Goal: Transaction & Acquisition: Purchase product/service

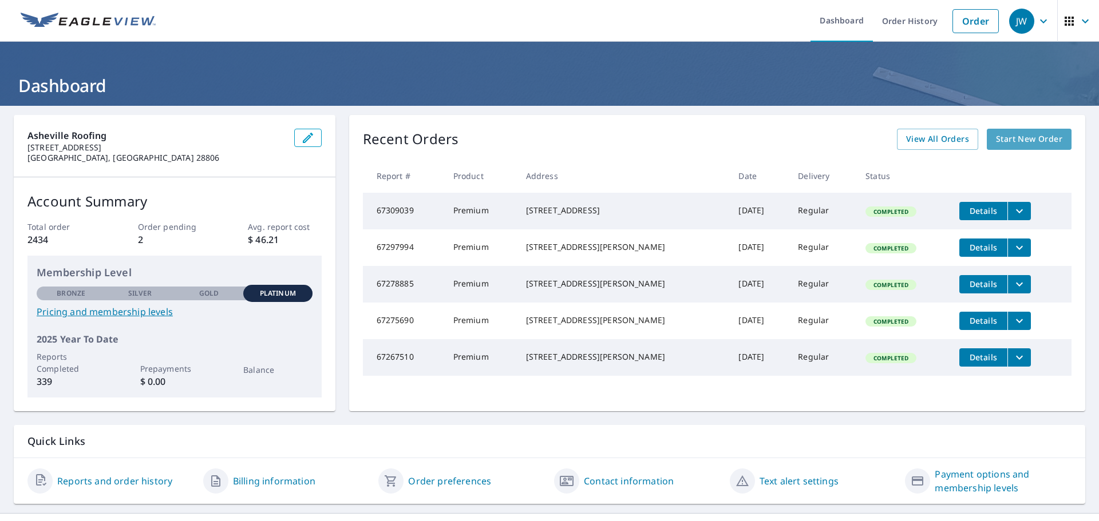
click at [1001, 137] on span "Start New Order" at bounding box center [1029, 139] width 66 height 14
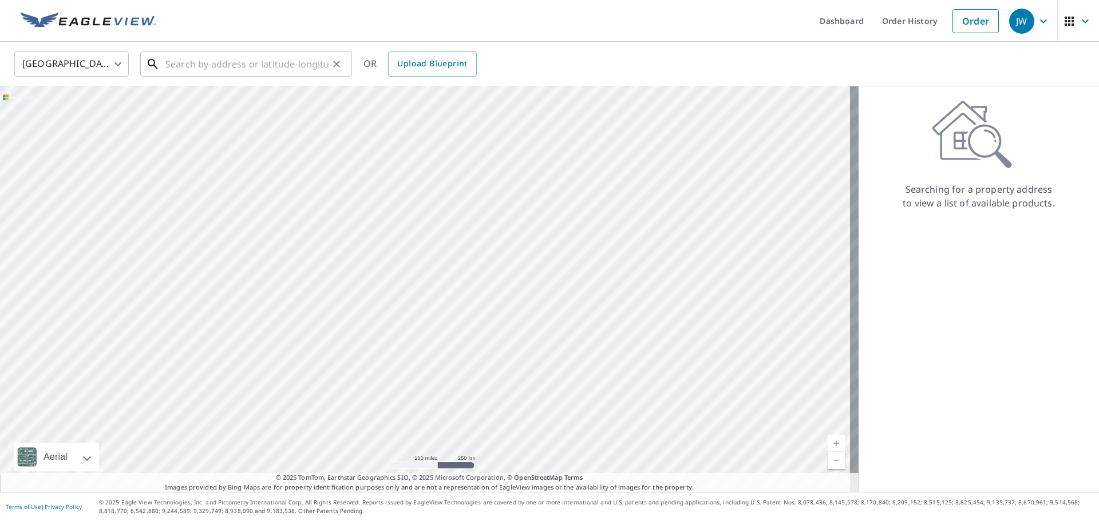
click at [212, 58] on input "text" at bounding box center [246, 64] width 163 height 32
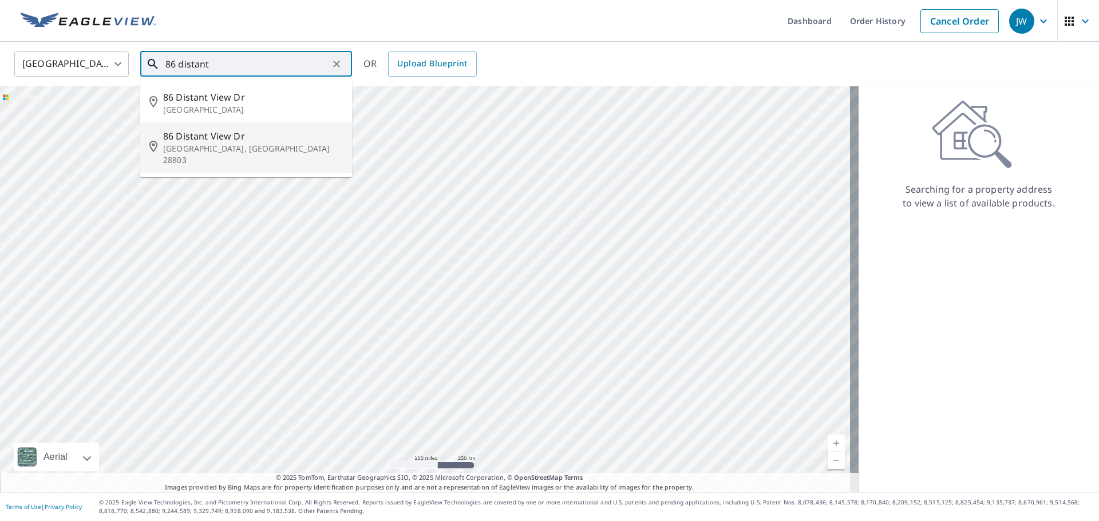
click at [195, 143] on p "[GEOGRAPHIC_DATA], [GEOGRAPHIC_DATA] 28803" at bounding box center [253, 154] width 180 height 23
type input "[STREET_ADDRESS][PERSON_NAME]"
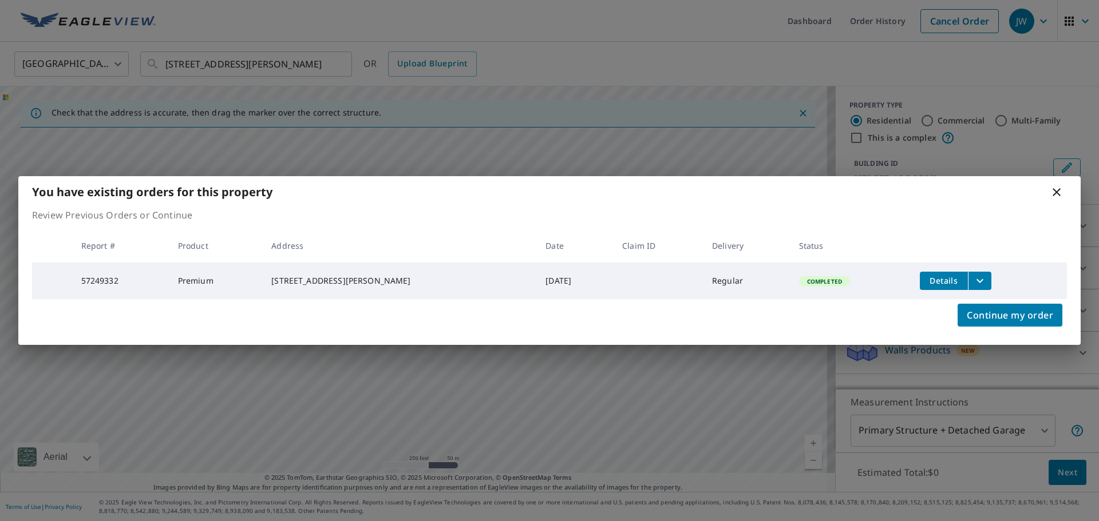
click at [1056, 190] on icon at bounding box center [1057, 192] width 8 height 8
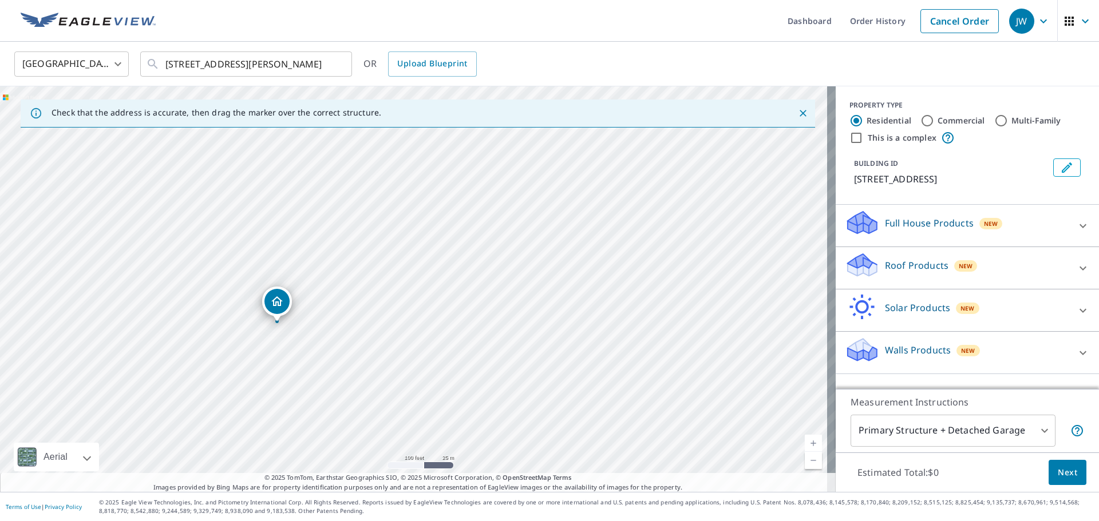
drag, startPoint x: 224, startPoint y: 298, endPoint x: 336, endPoint y: 343, distance: 121.0
click at [336, 343] on div "[STREET_ADDRESS][PERSON_NAME]" at bounding box center [418, 289] width 836 height 406
click at [922, 265] on p "Roof Products" at bounding box center [917, 266] width 64 height 14
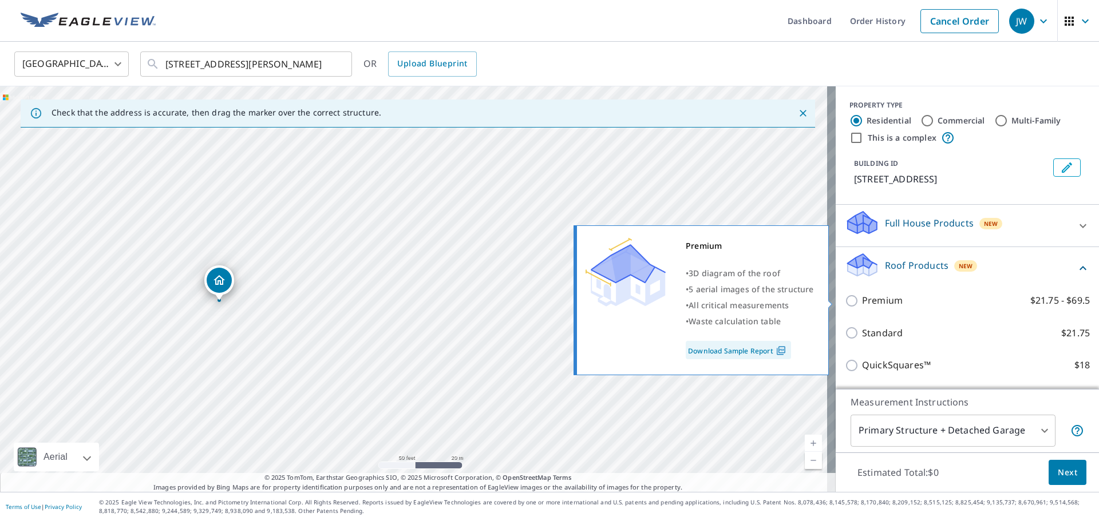
click at [845, 302] on input "Premium $21.75 - $69.5" at bounding box center [853, 301] width 17 height 14
checkbox input "true"
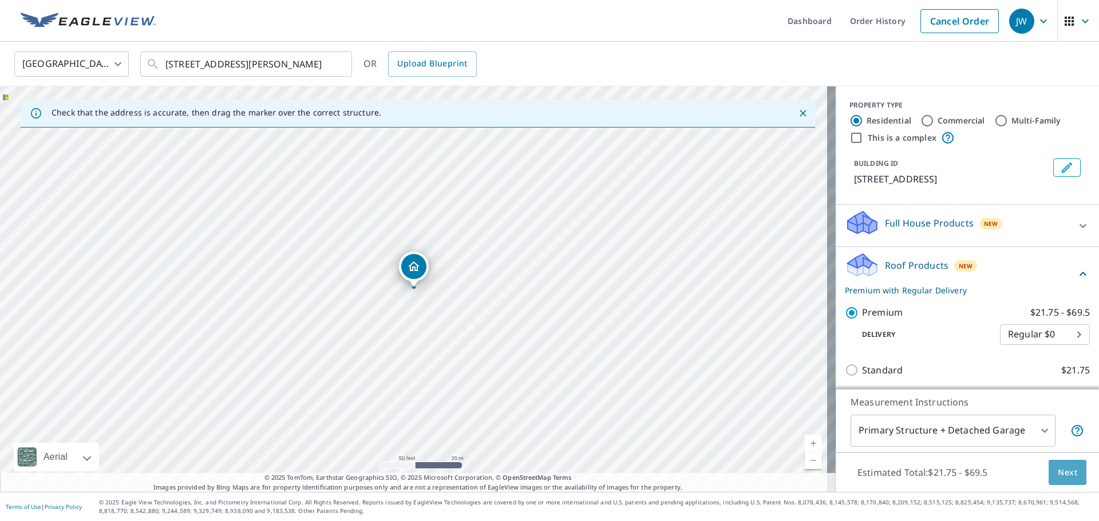
click at [1058, 472] on span "Next" at bounding box center [1067, 473] width 19 height 14
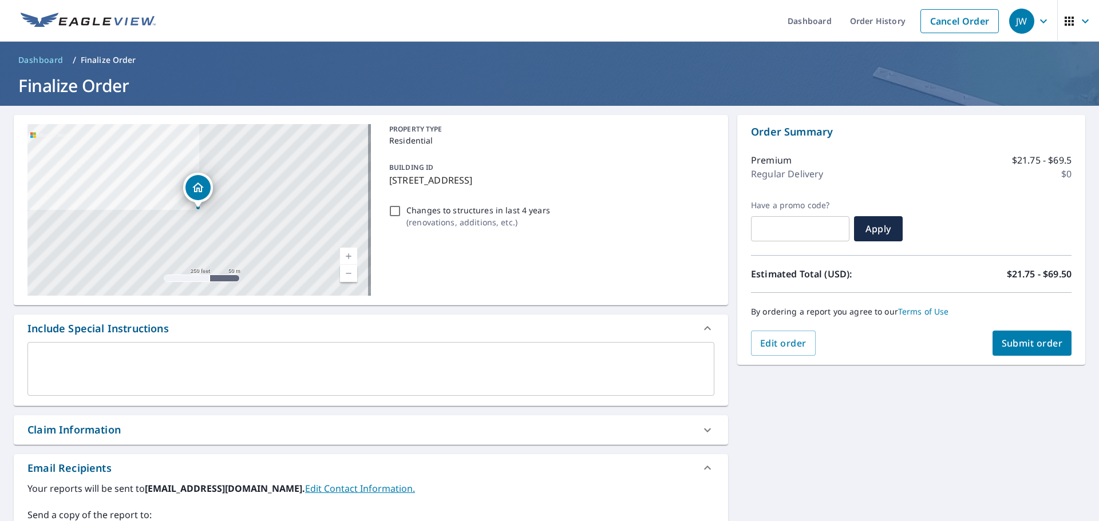
click at [1014, 345] on span "Submit order" at bounding box center [1032, 343] width 61 height 13
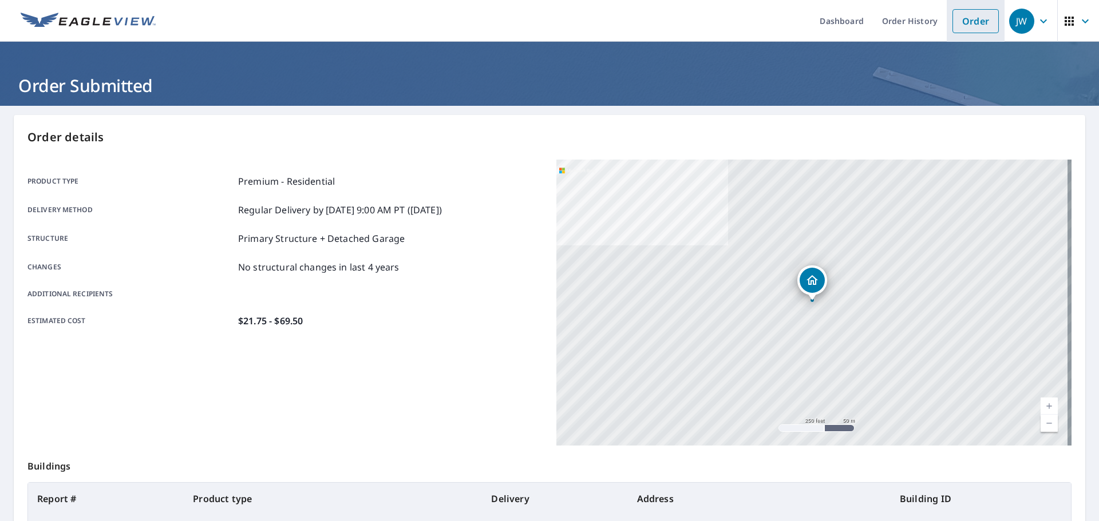
click at [964, 23] on link "Order" at bounding box center [976, 21] width 46 height 24
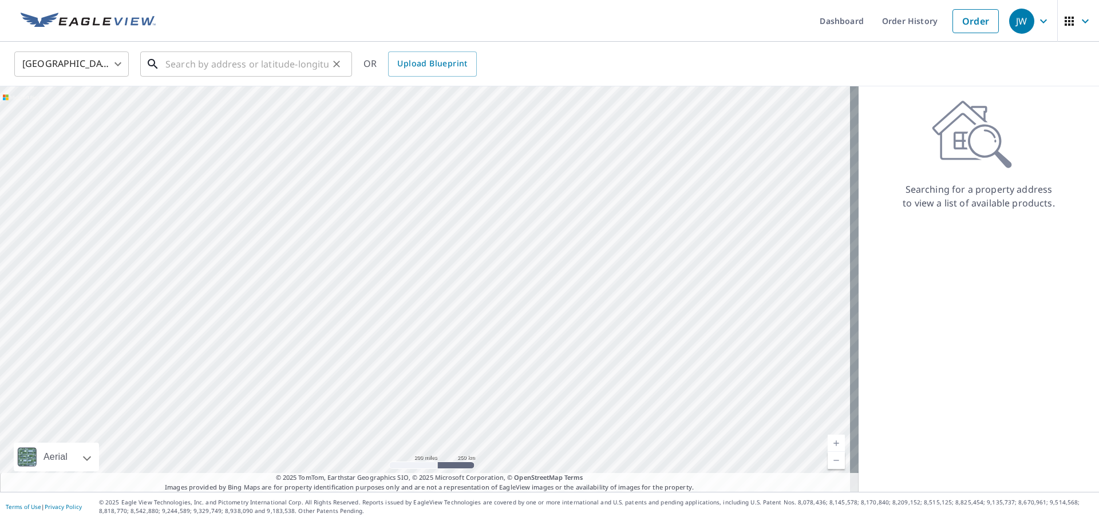
click at [281, 65] on input "text" at bounding box center [246, 64] width 163 height 32
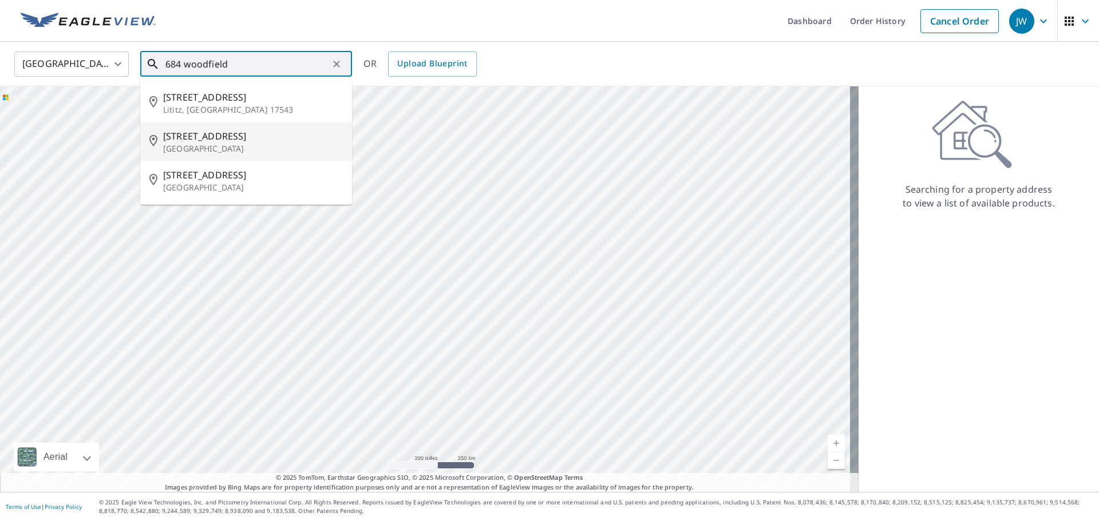
click at [224, 145] on p "[GEOGRAPHIC_DATA]" at bounding box center [253, 148] width 180 height 11
type input "[STREET_ADDRESS][PERSON_NAME]"
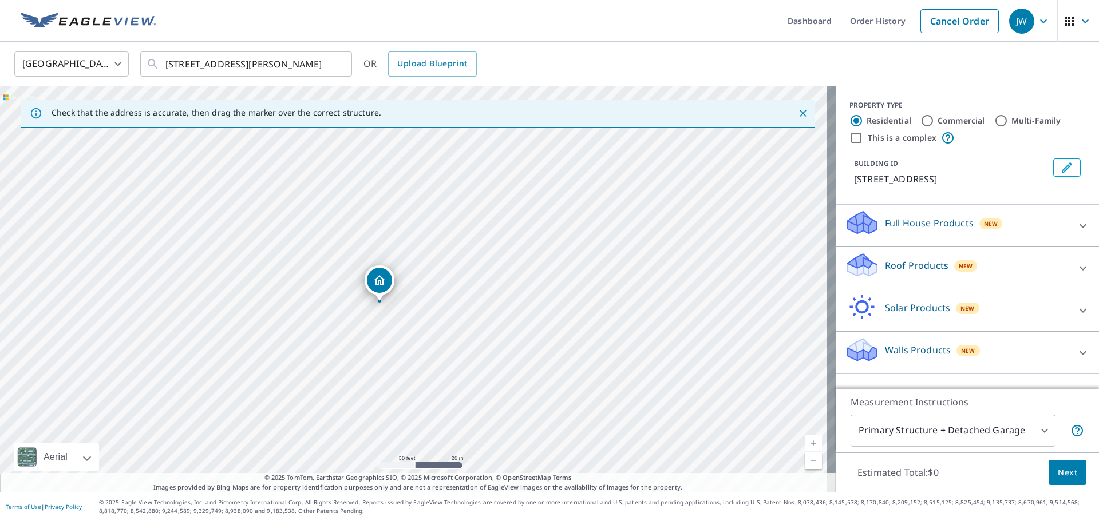
drag, startPoint x: 370, startPoint y: 256, endPoint x: 403, endPoint y: 332, distance: 83.1
click at [403, 332] on div "[STREET_ADDRESS][PERSON_NAME]" at bounding box center [418, 289] width 836 height 406
click at [1058, 466] on span "Next" at bounding box center [1067, 473] width 19 height 14
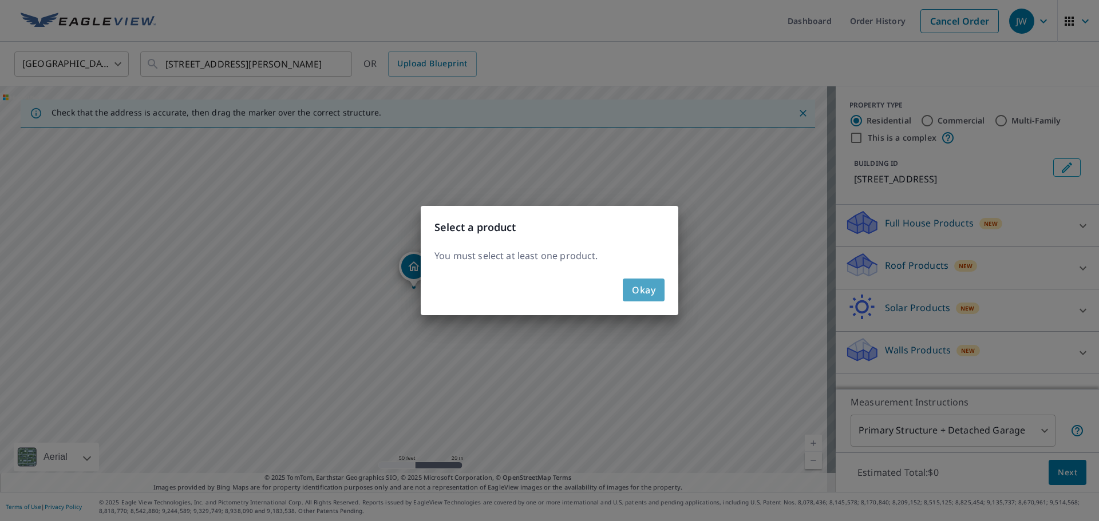
click at [661, 280] on button "Okay" at bounding box center [644, 290] width 42 height 23
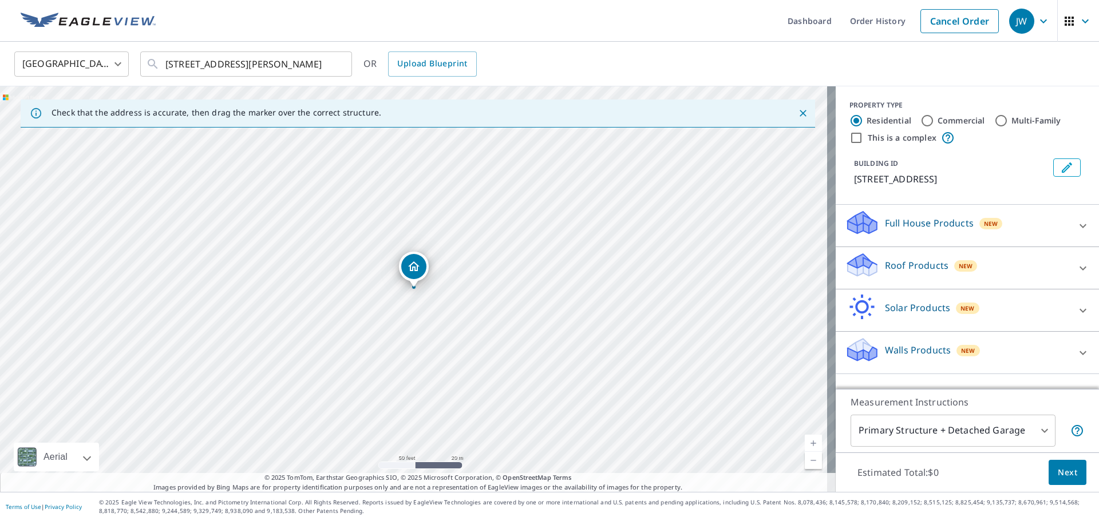
click at [899, 270] on p "Roof Products" at bounding box center [917, 266] width 64 height 14
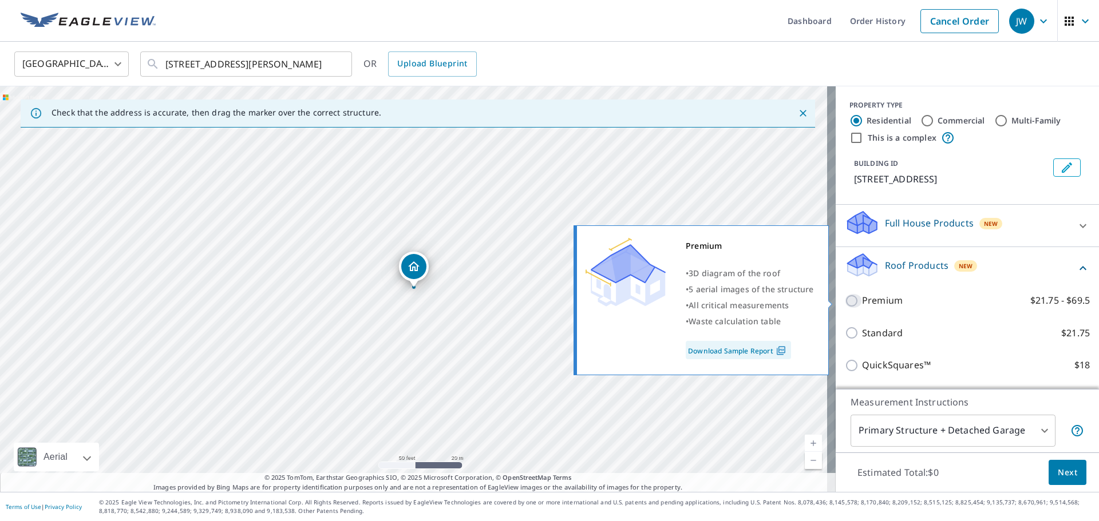
click at [845, 301] on input "Premium $21.75 - $69.5" at bounding box center [853, 301] width 17 height 14
checkbox input "true"
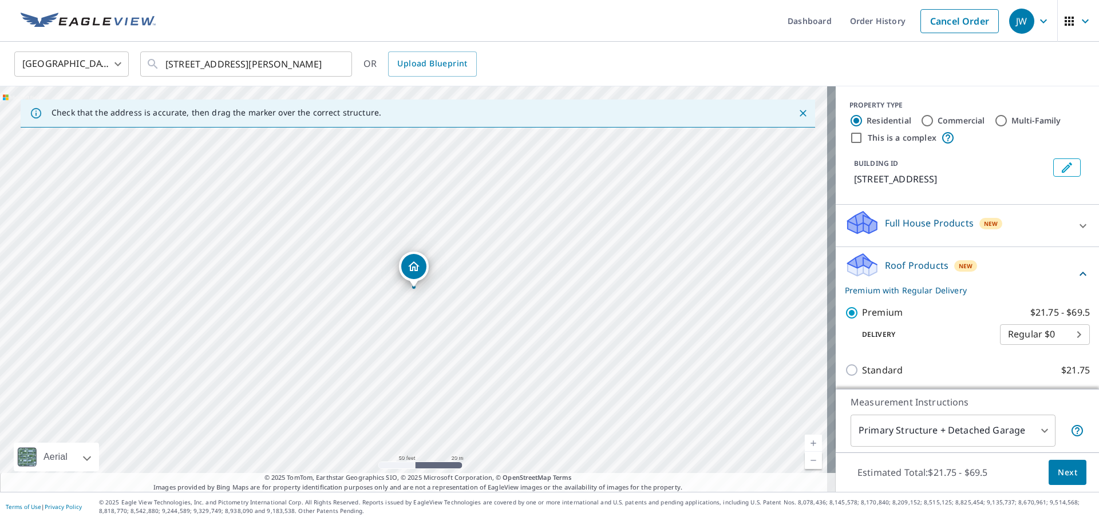
click at [1060, 473] on span "Next" at bounding box center [1067, 473] width 19 height 14
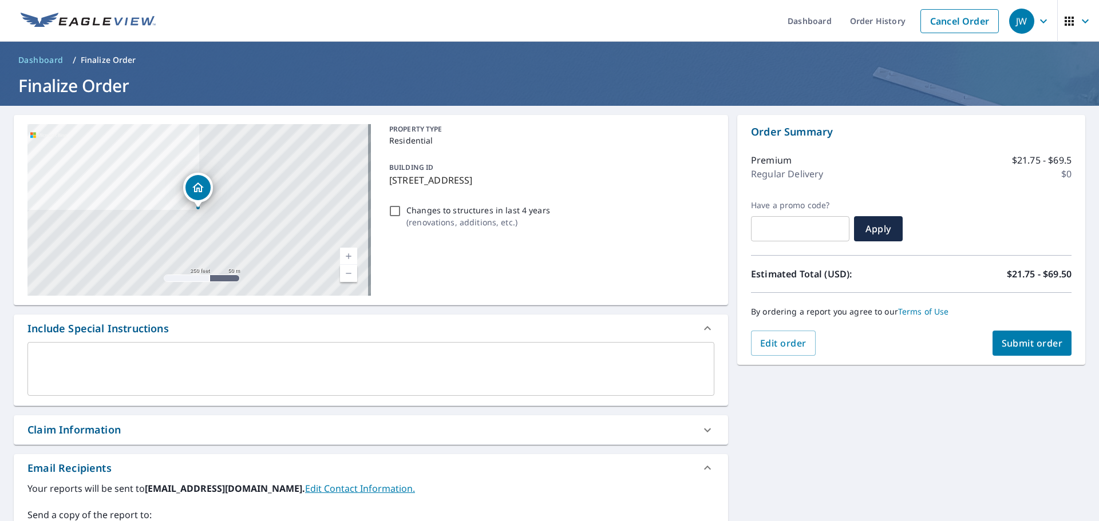
click at [1028, 347] on span "Submit order" at bounding box center [1032, 343] width 61 height 13
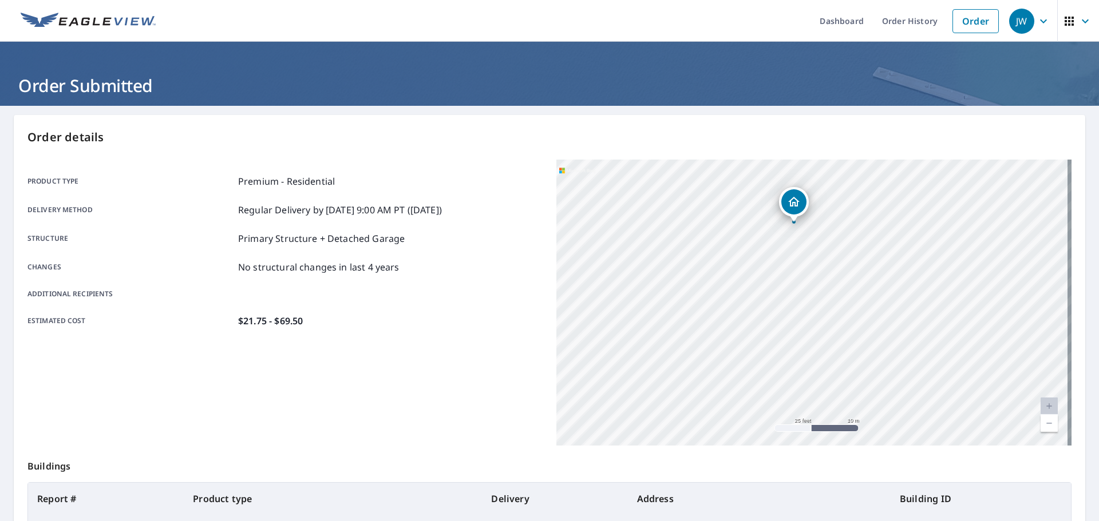
drag, startPoint x: 728, startPoint y: 171, endPoint x: 544, endPoint y: 384, distance: 281.6
click at [544, 385] on div "Product type Premium - Residential Delivery method Regular Delivery by [DATE] 9…" at bounding box center [549, 303] width 1044 height 286
click at [572, 421] on div "[STREET_ADDRESS][PERSON_NAME]" at bounding box center [813, 303] width 515 height 286
drag, startPoint x: 752, startPoint y: 350, endPoint x: 739, endPoint y: 318, distance: 34.1
click at [739, 318] on div "[STREET_ADDRESS][PERSON_NAME]" at bounding box center [813, 303] width 515 height 286
